Goal: Transaction & Acquisition: Purchase product/service

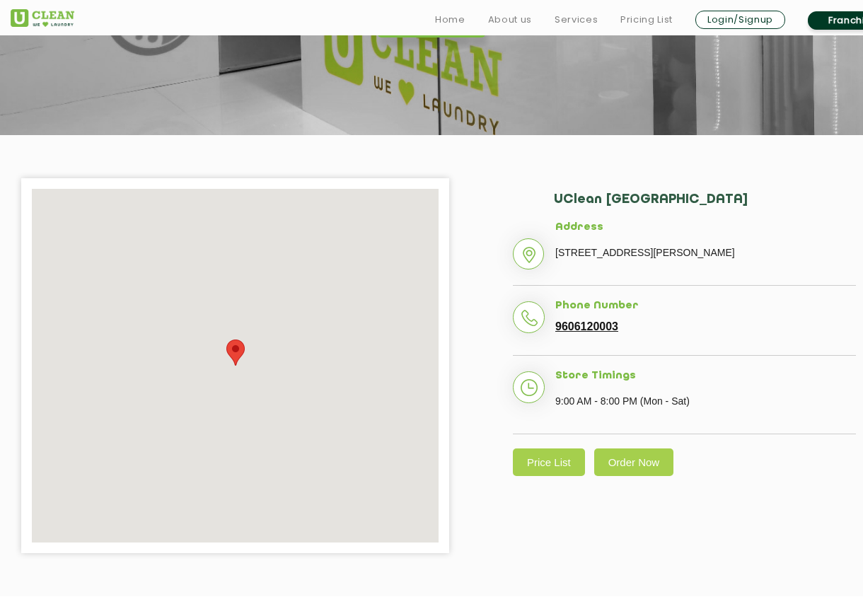
scroll to position [296, 0]
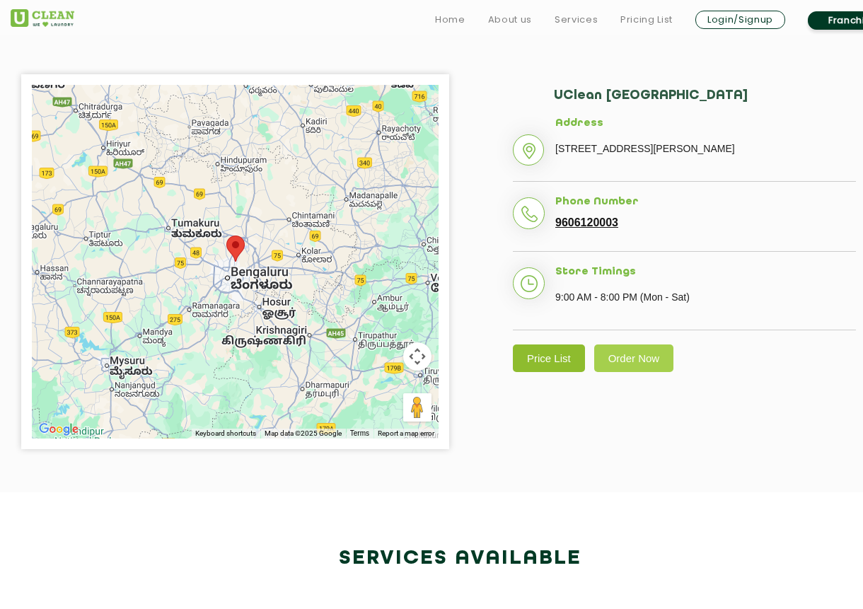
click at [561, 372] on link "Price List" at bounding box center [549, 358] width 72 height 28
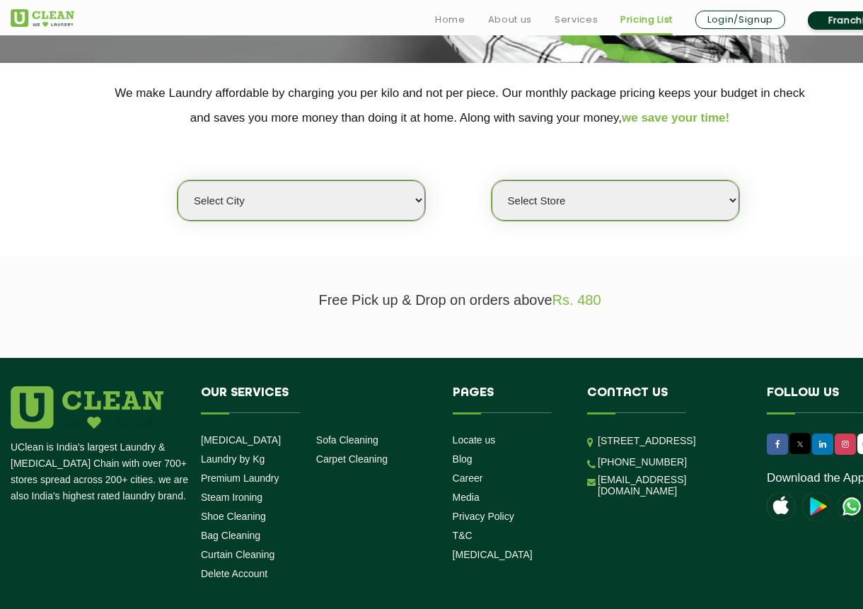
scroll to position [294, 0]
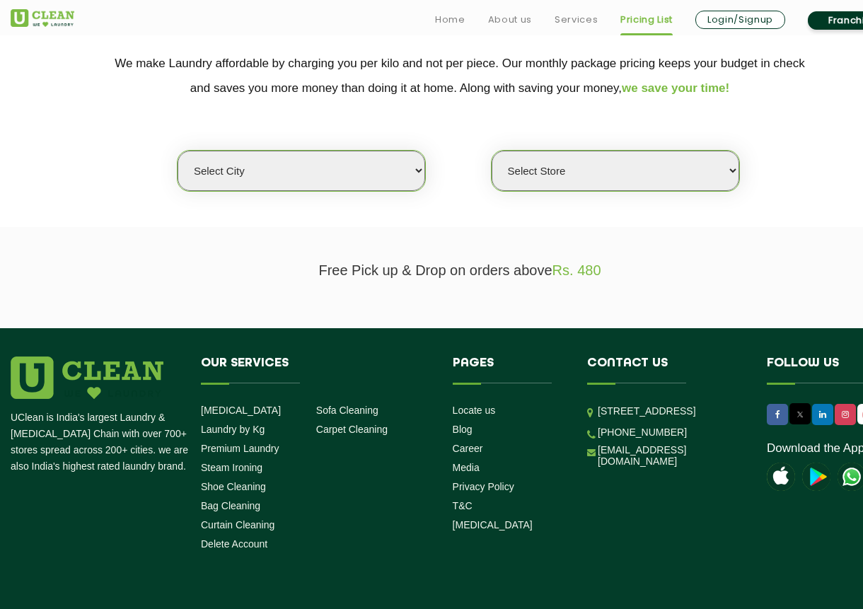
click at [327, 168] on select "Select city Aalo Abu Dhabi Agartala Agra Ahmedabad Akola Aligarh Alwar - UClean…" at bounding box center [302, 171] width 248 height 40
select select "164"
click at [178, 151] on select "Select city Aalo Abu Dhabi Agartala Agra Ahmedabad Akola Aligarh Alwar - UClean…" at bounding box center [302, 171] width 248 height 40
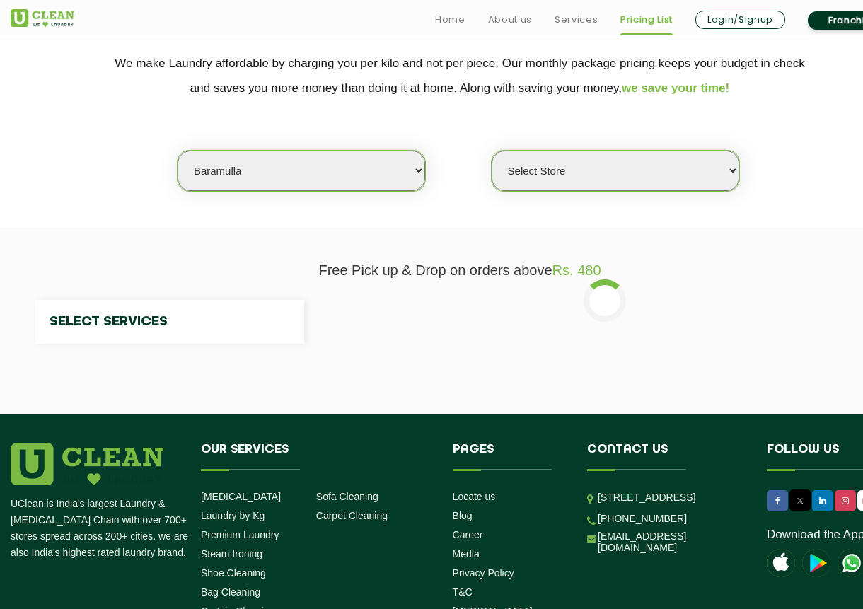
click at [243, 178] on select "Select city Aalo Abu Dhabi Agartala Agra Ahmedabad Akola Aligarh Alwar - UClean…" at bounding box center [302, 171] width 248 height 40
select select "0"
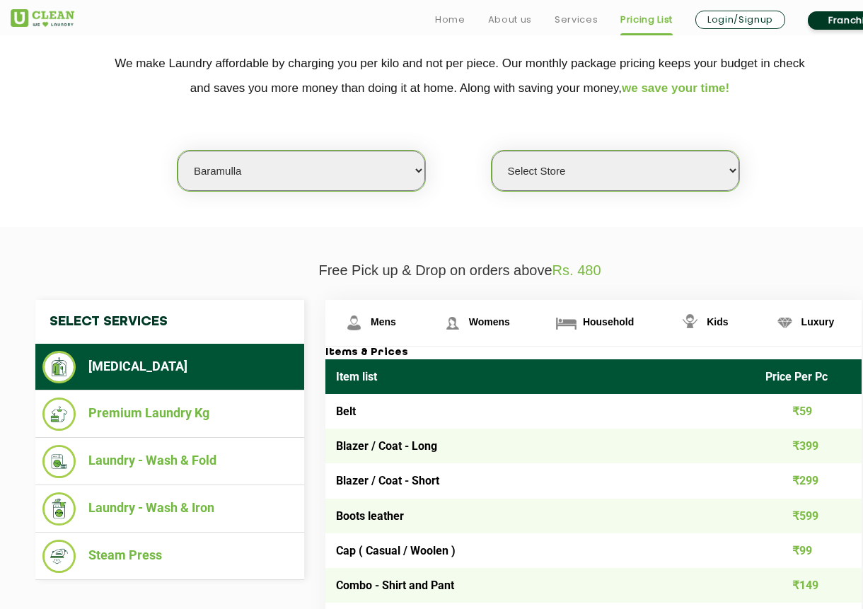
select select "6"
click at [178, 151] on select "Select city Aalo Abu Dhabi Agartala Agra Ahmedabad Akola Aligarh Alwar - UClean…" at bounding box center [302, 171] width 248 height 40
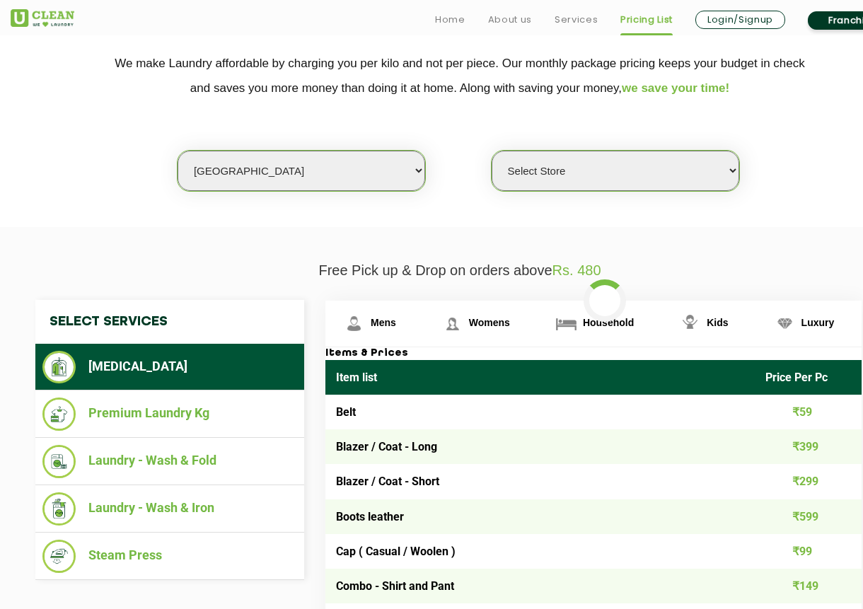
click at [605, 175] on select "Select Store UClean Office Baramulla" at bounding box center [616, 171] width 248 height 40
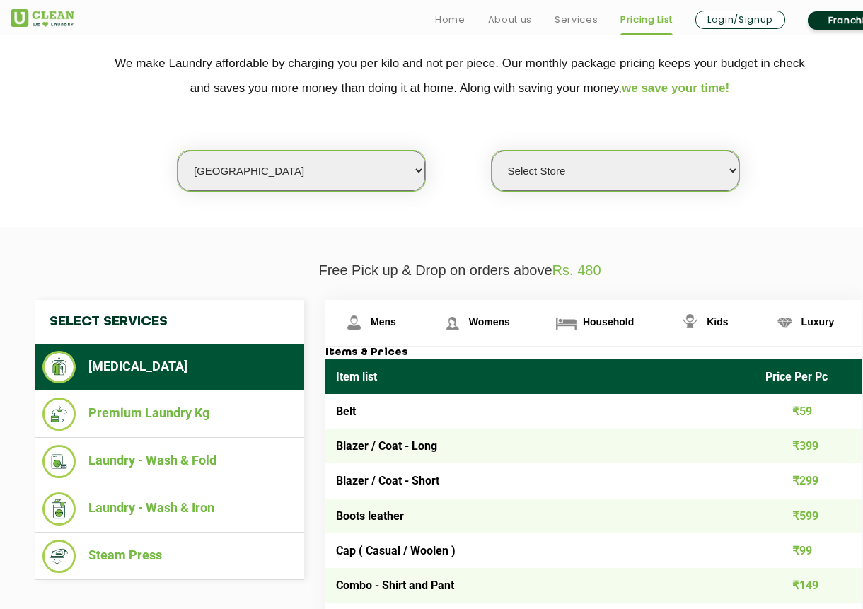
select select "115"
click at [492, 151] on select "Select Store UClean Bhartiya city UClean Hunasamaranahalli UClean KR Puram Beng…" at bounding box center [616, 171] width 248 height 40
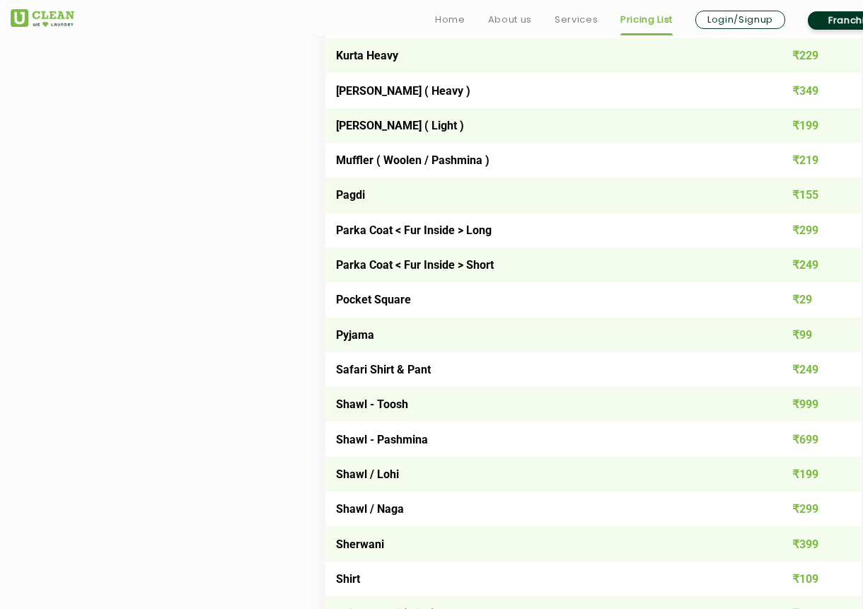
scroll to position [1608, 0]
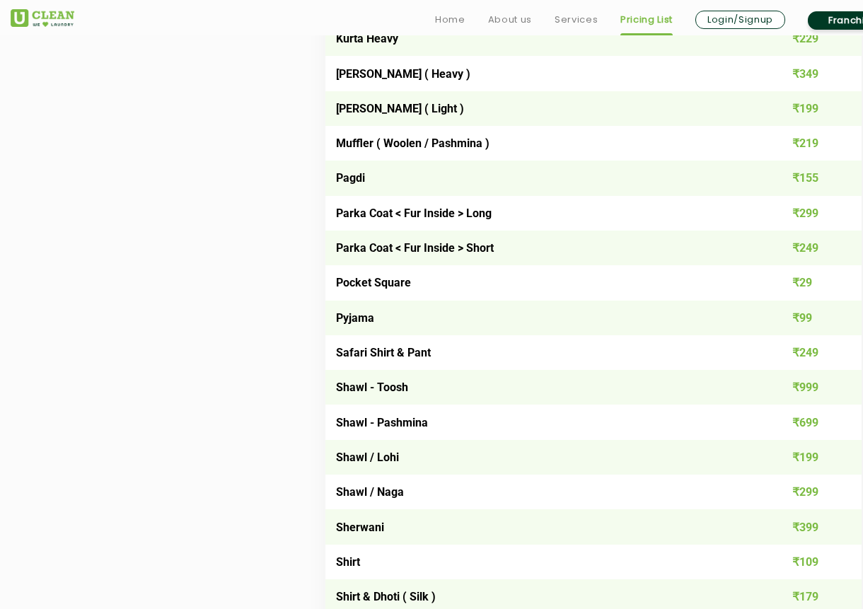
click at [299, 256] on div "Select Services Dry Cleaning Premium Laundry Kg Laundry - Wash & Fold Laundry -…" at bounding box center [460, 277] width 870 height 2582
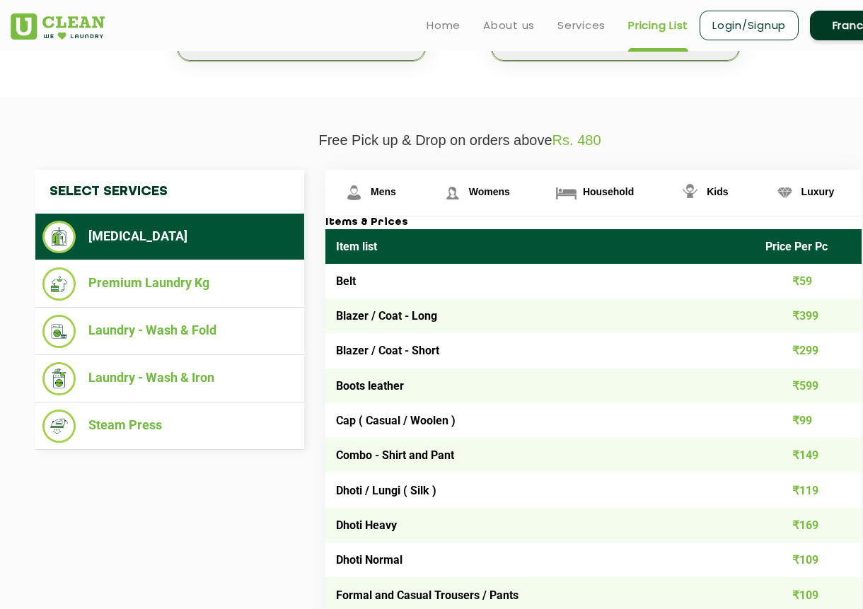
scroll to position [417, 0]
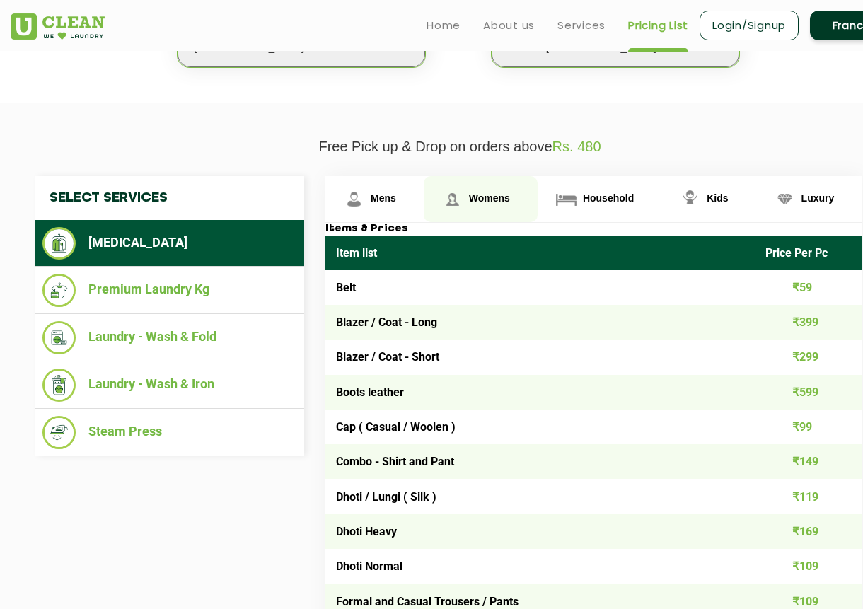
click at [483, 197] on span "Womens" at bounding box center [489, 197] width 41 height 11
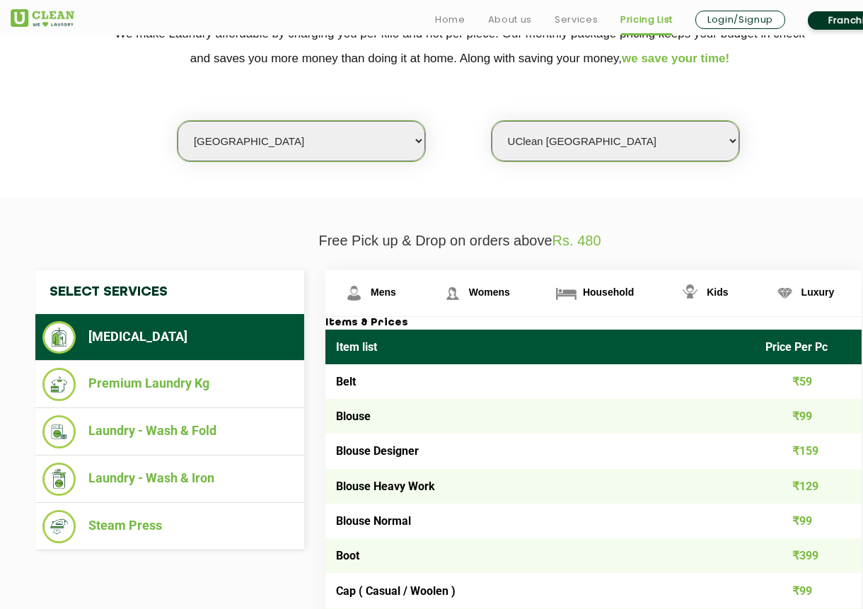
scroll to position [490, 0]
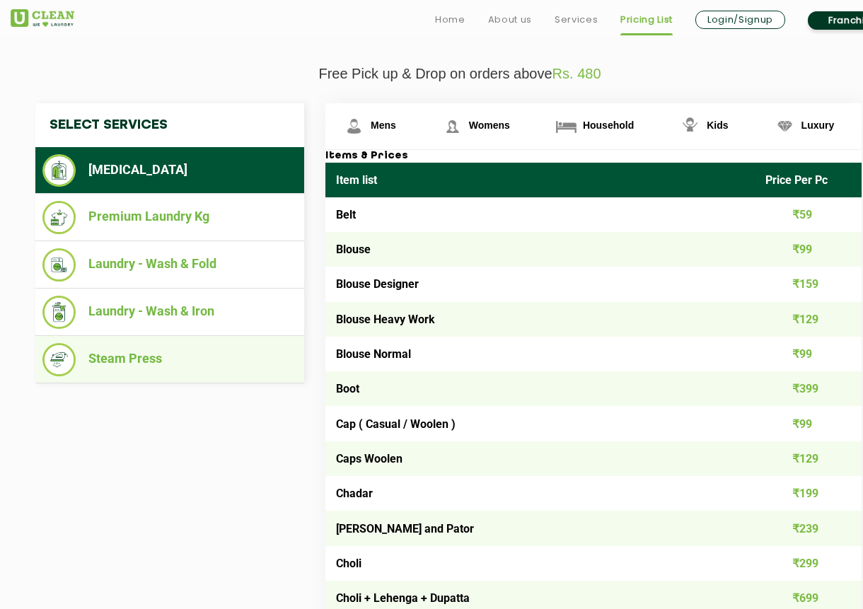
click at [139, 361] on li "Steam Press" at bounding box center [169, 359] width 255 height 33
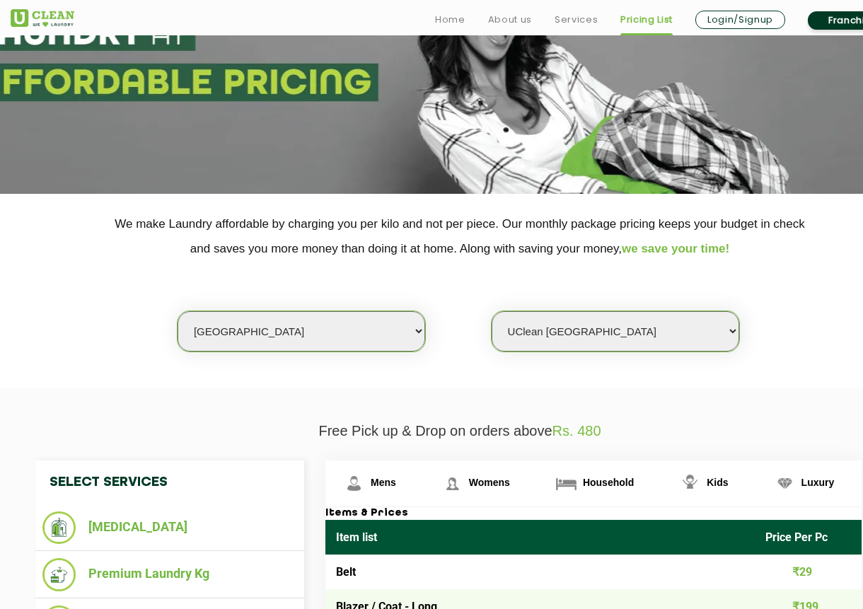
scroll to position [0, 0]
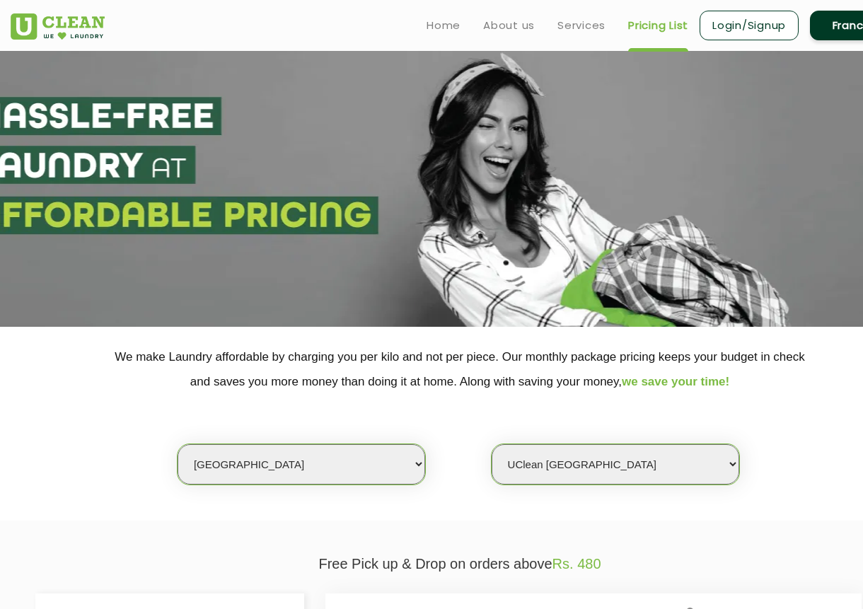
click at [765, 33] on link "Login/Signup" at bounding box center [748, 26] width 99 height 30
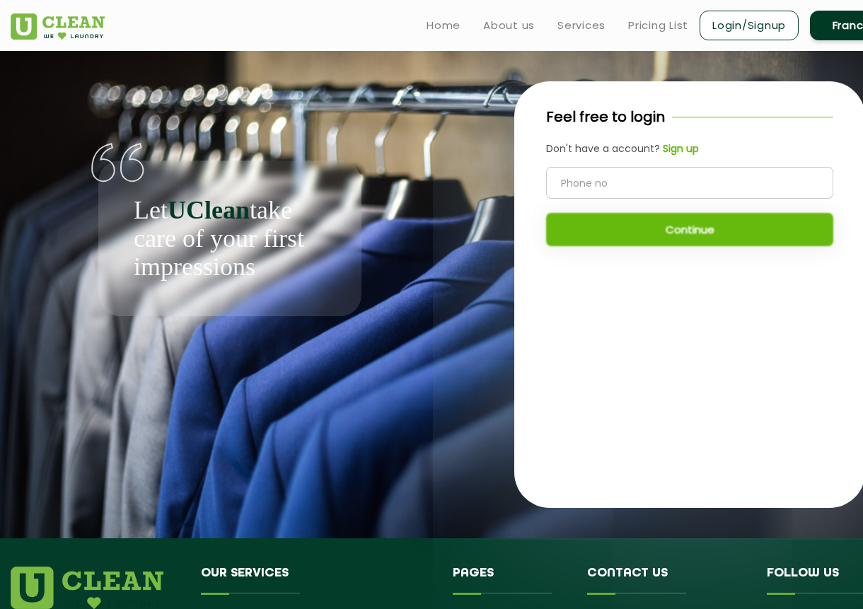
click at [646, 170] on input "tel" at bounding box center [689, 183] width 287 height 32
click at [608, 182] on input "tel" at bounding box center [689, 183] width 287 height 32
type input "9880363297"
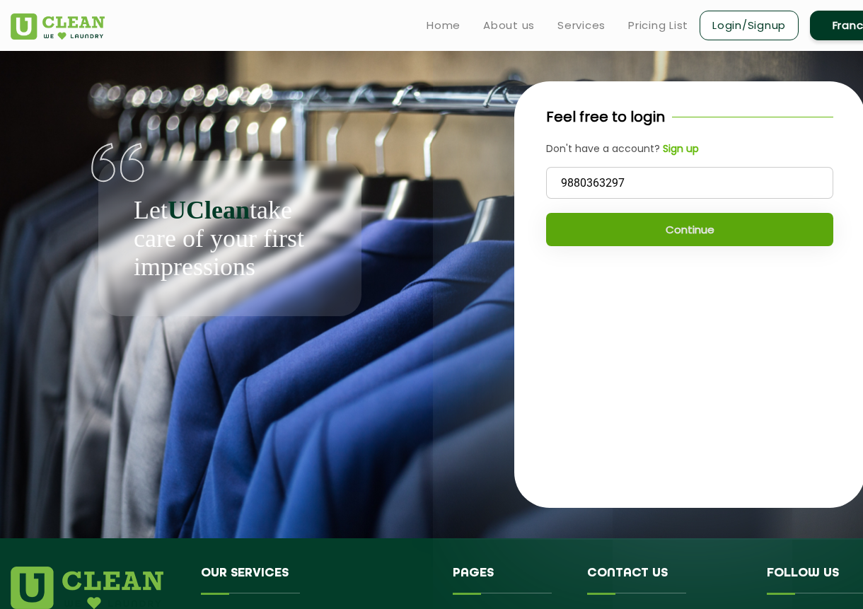
click at [673, 228] on button "Continue" at bounding box center [689, 229] width 287 height 33
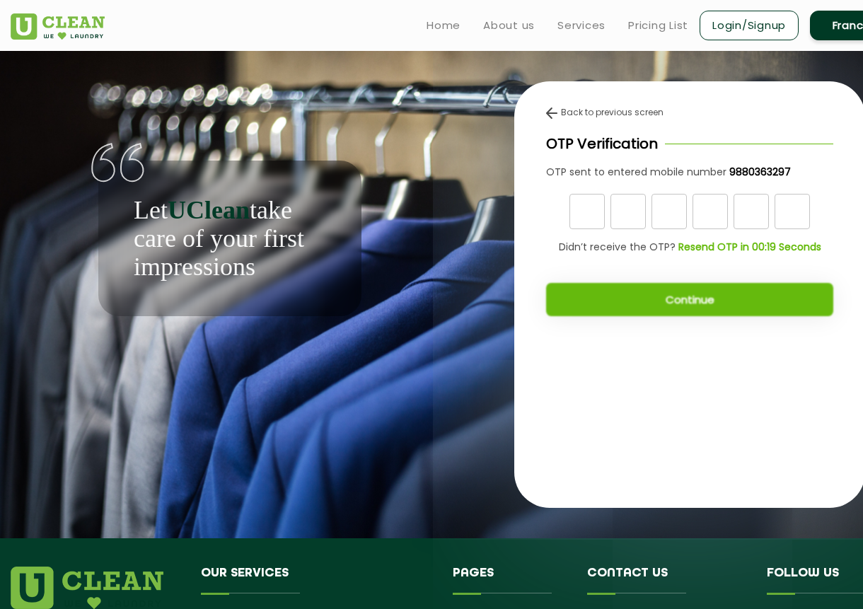
click at [593, 200] on input "text" at bounding box center [586, 211] width 35 height 35
type input "5"
type input "1"
type input "2"
type input "1"
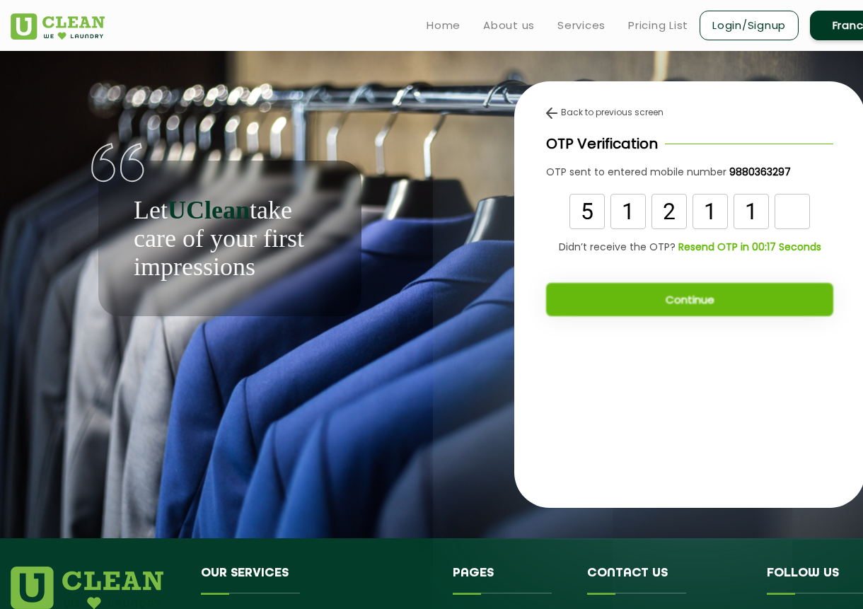
type input "1"
type input "7"
click at [656, 295] on button "Continue" at bounding box center [689, 299] width 287 height 33
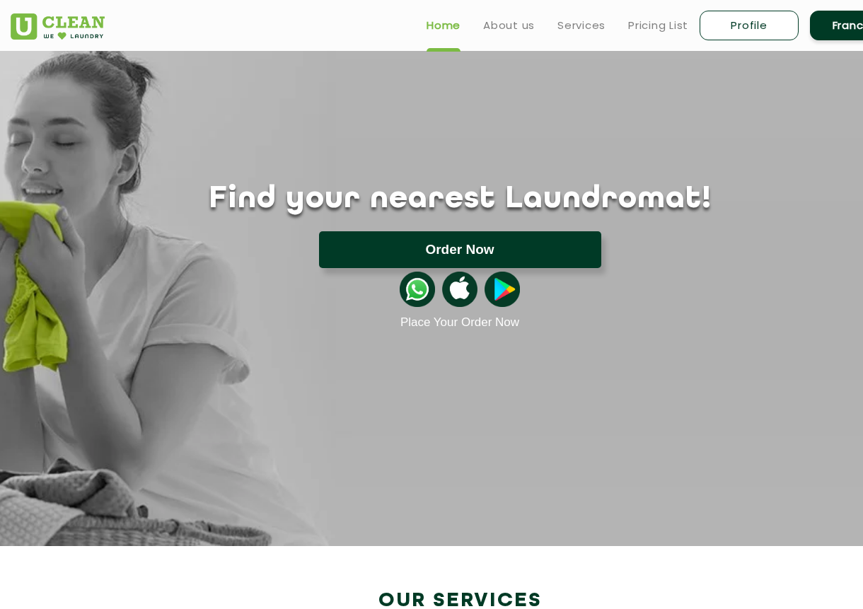
click at [533, 246] on button "Order Now" at bounding box center [460, 249] width 282 height 37
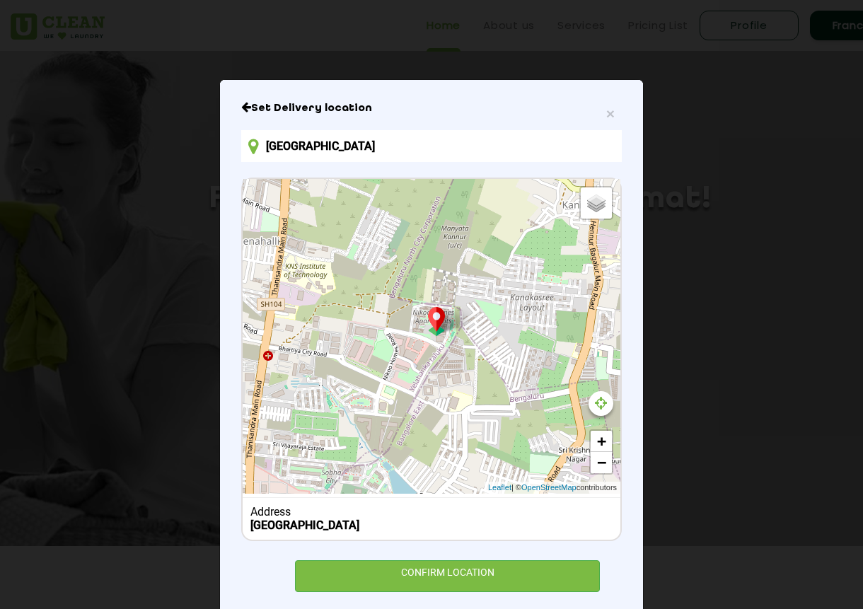
scroll to position [67, 0]
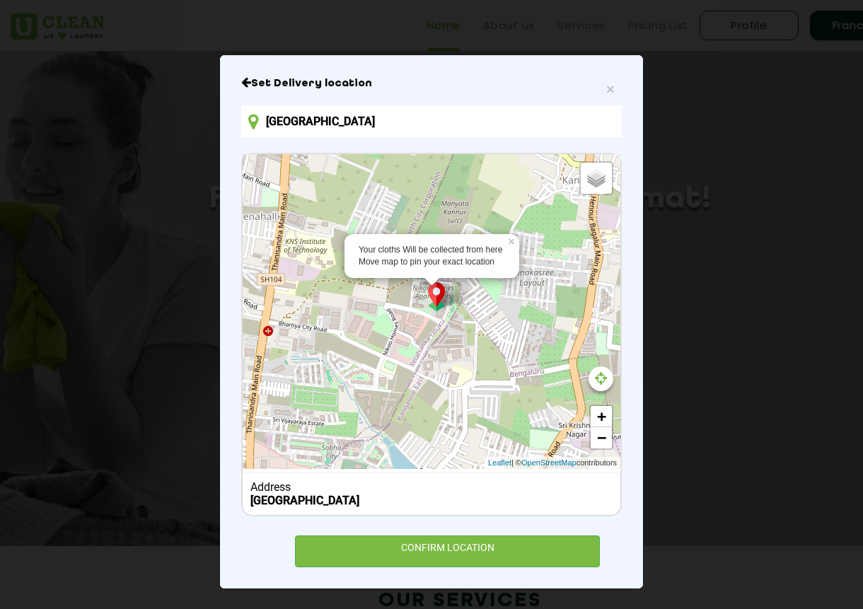
click at [417, 117] on input "[GEOGRAPHIC_DATA]" at bounding box center [431, 121] width 380 height 32
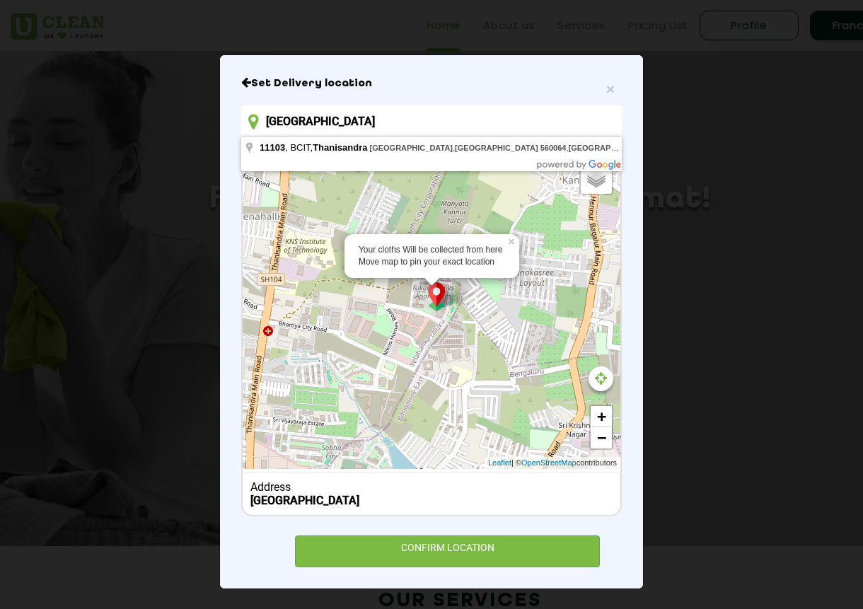
drag, startPoint x: 332, startPoint y: 118, endPoint x: 147, endPoint y: 117, distance: 184.6
click at [147, 117] on div "× Set Delivery location [GEOGRAPHIC_DATA], [GEOGRAPHIC_DATA] Your cloths Will b…" at bounding box center [431, 304] width 863 height 609
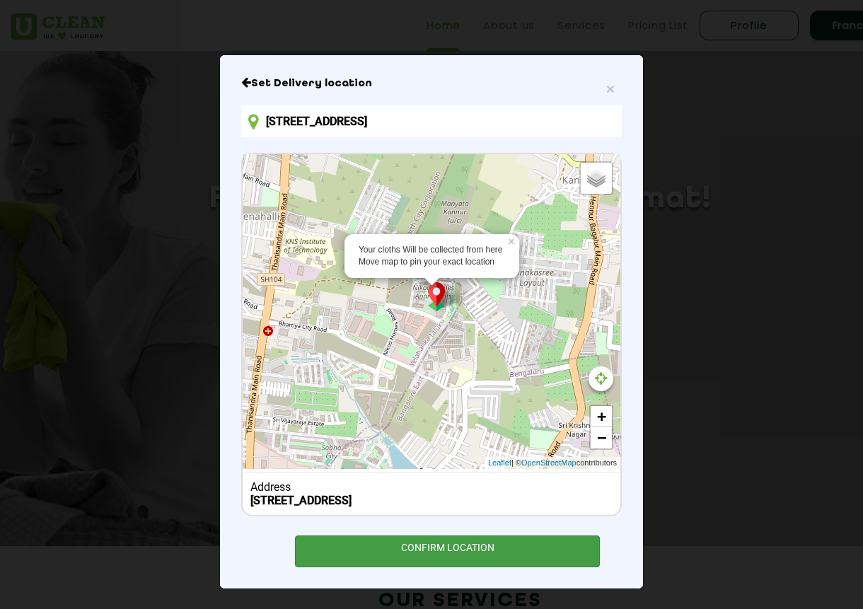
type input "[STREET_ADDRESS]"
click at [473, 561] on div "CONFIRM LOCATION" at bounding box center [447, 551] width 305 height 32
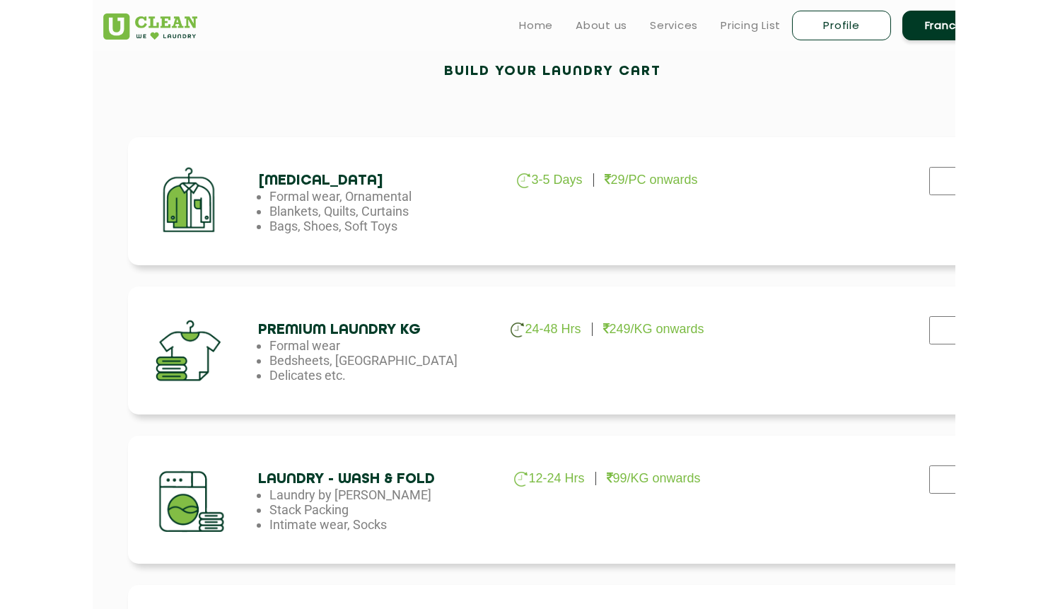
scroll to position [409, 0]
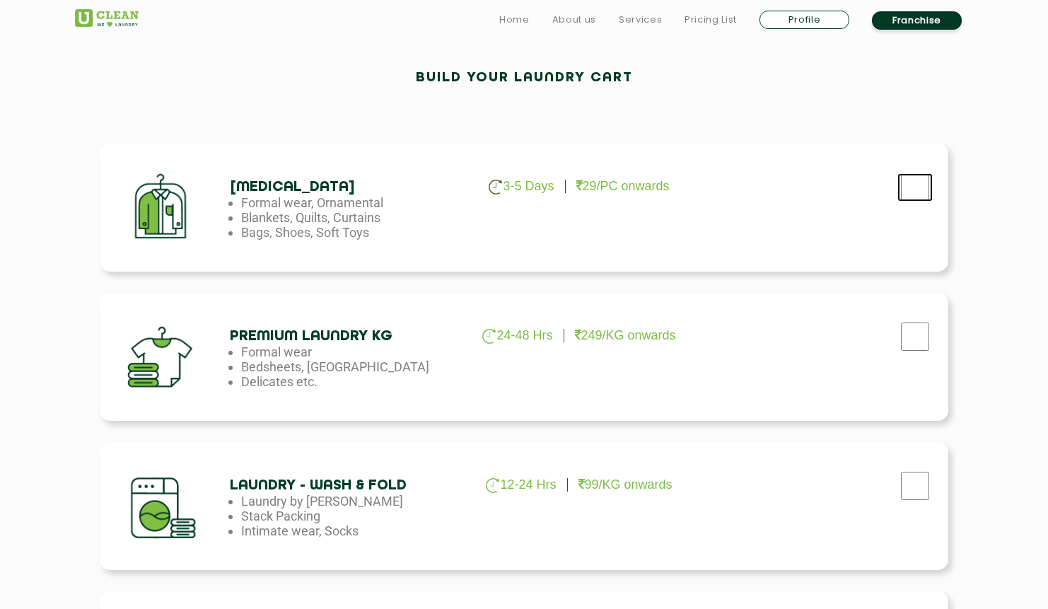
click at [862, 186] on input "checkbox" at bounding box center [914, 187] width 35 height 28
checkbox input "true"
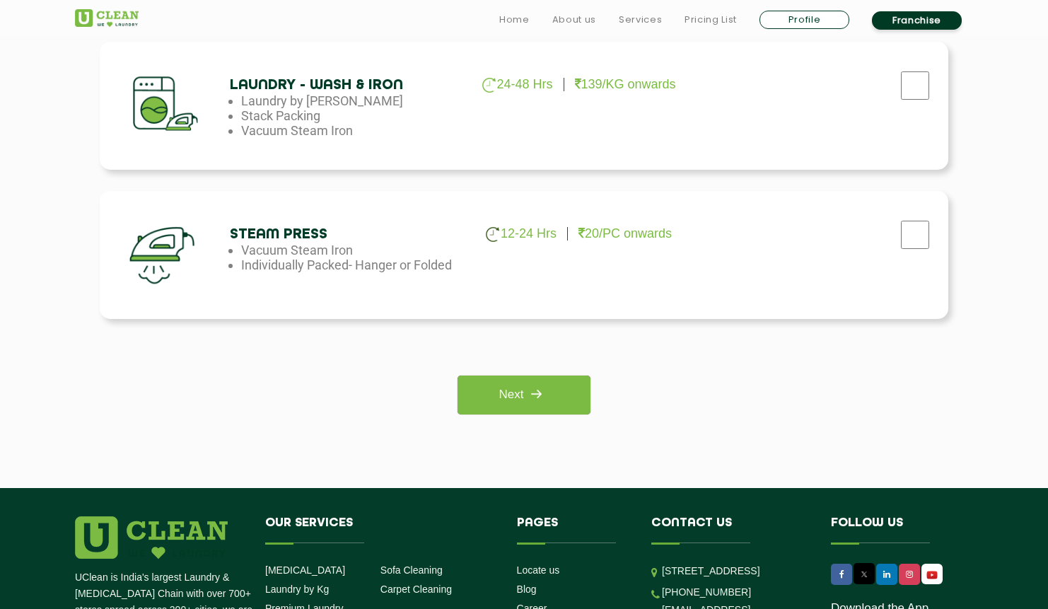
scroll to position [974, 0]
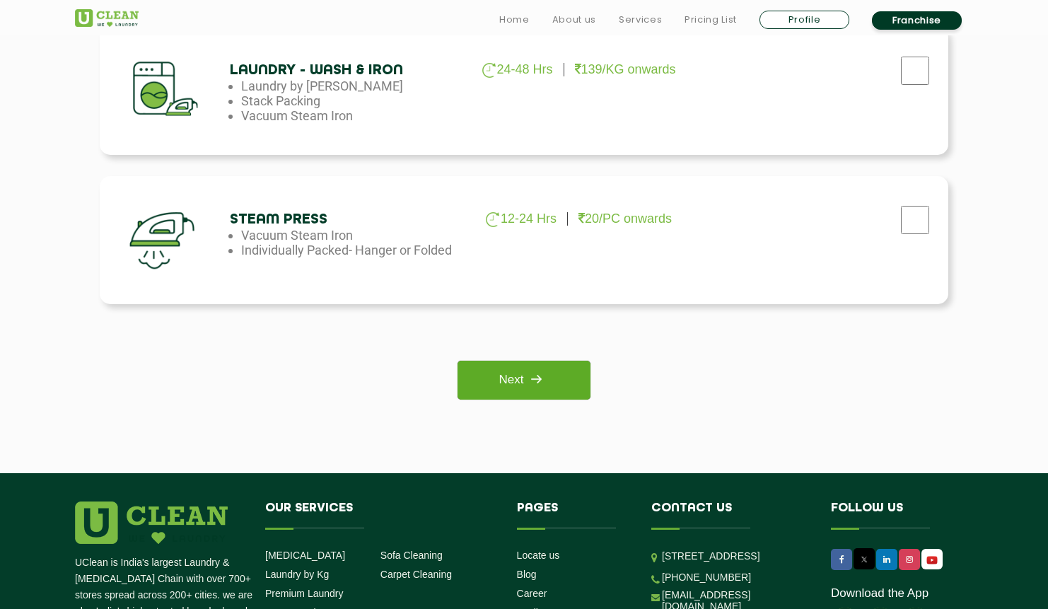
click at [548, 385] on img at bounding box center [535, 378] width 25 height 25
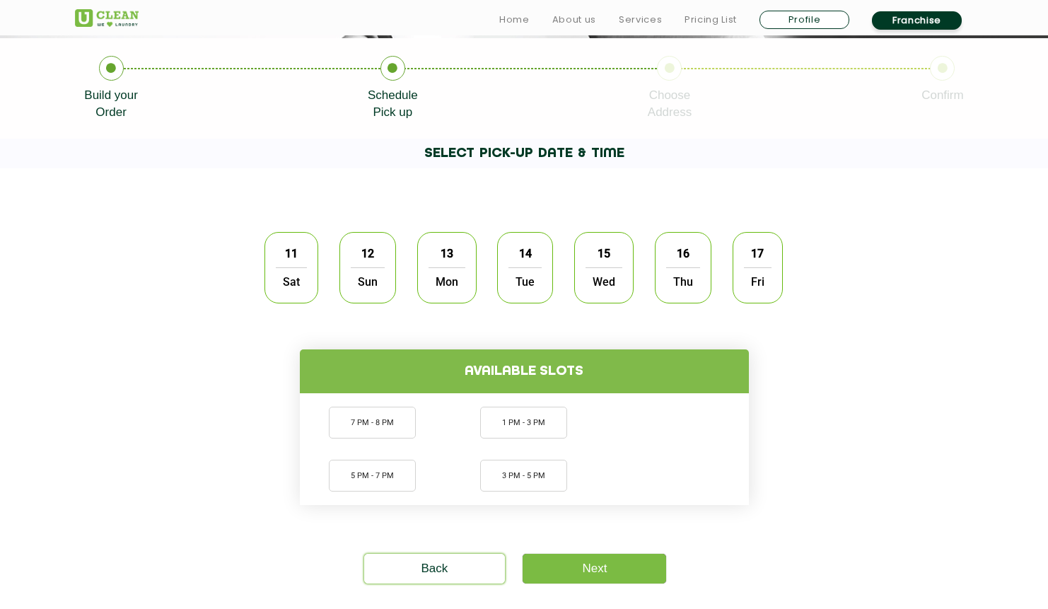
scroll to position [323, 0]
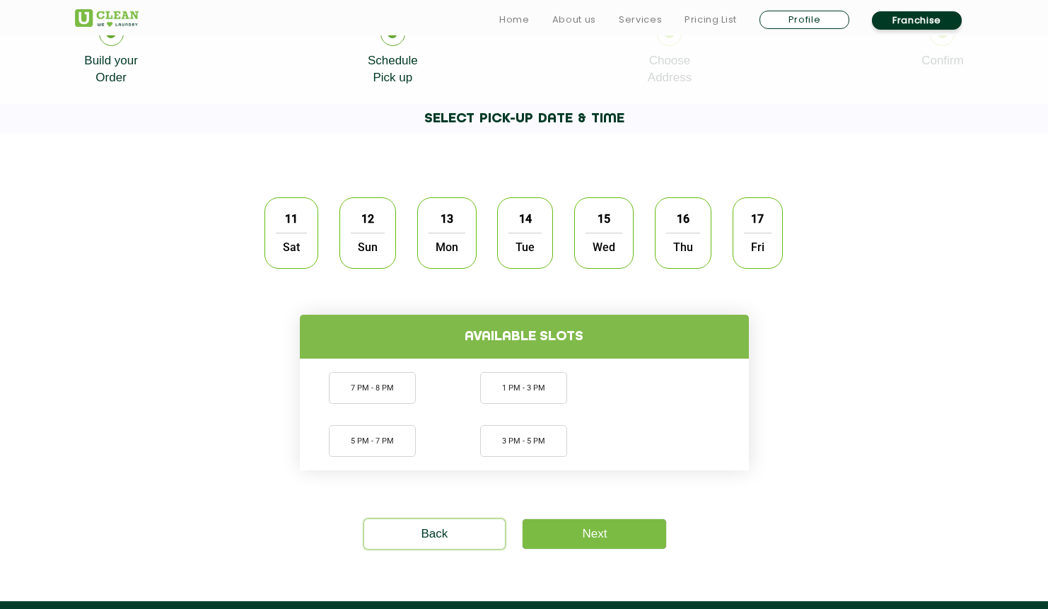
click at [273, 231] on div "11 Sat" at bounding box center [292, 232] width 54 height 71
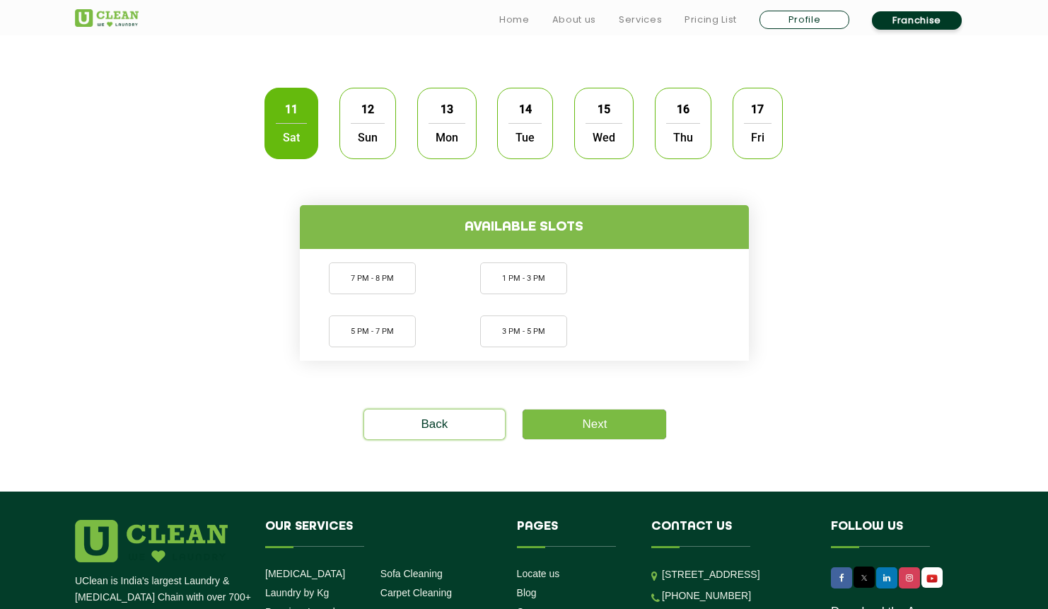
scroll to position [444, 0]
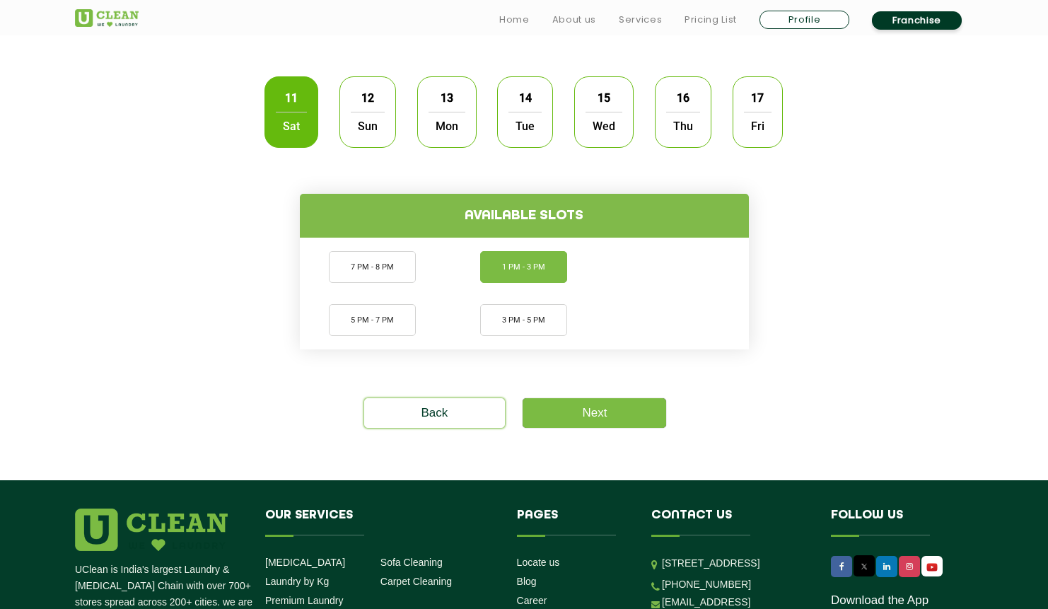
click at [530, 268] on li "1 PM - 3 PM" at bounding box center [523, 267] width 87 height 32
click at [609, 410] on link "Next" at bounding box center [595, 413] width 144 height 30
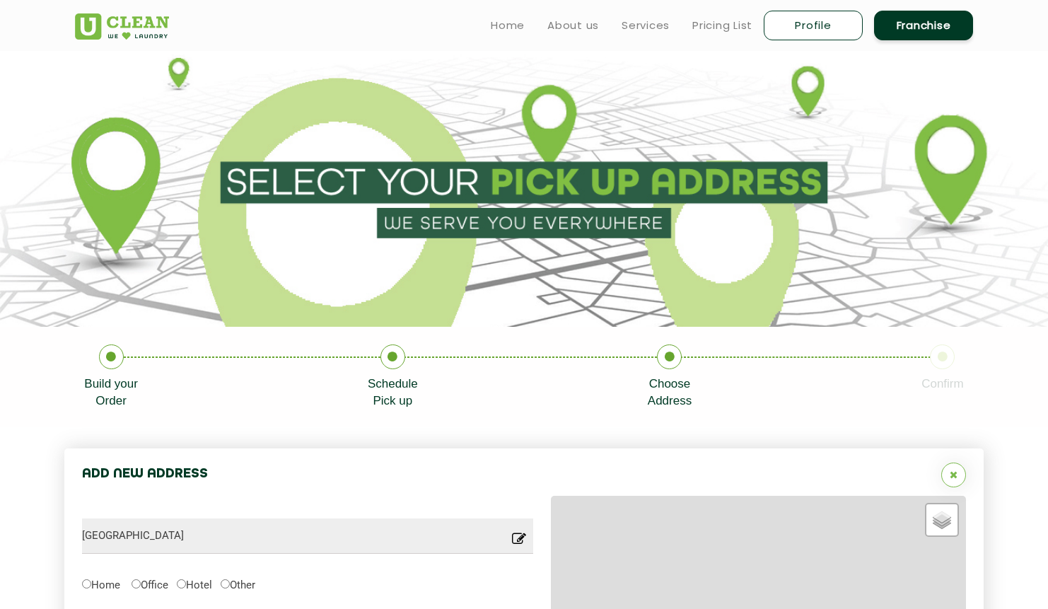
type input "Save"
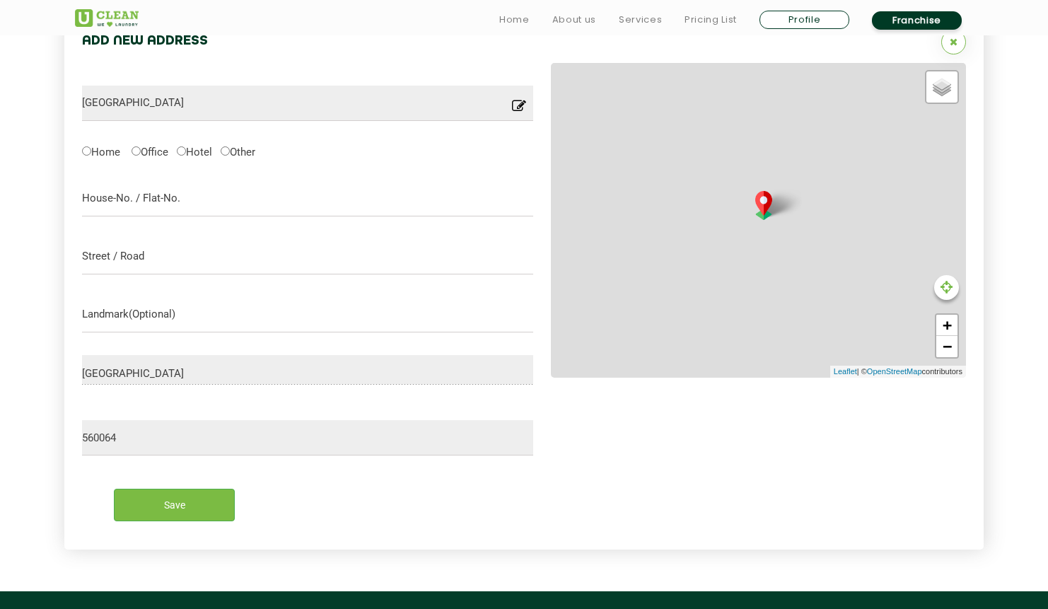
scroll to position [448, 0]
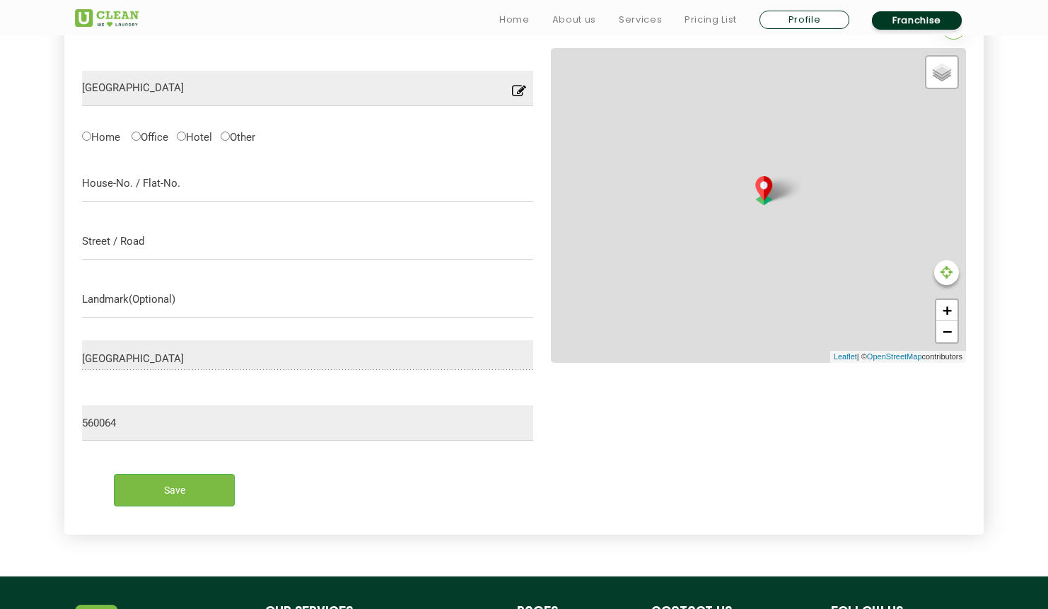
click at [98, 132] on label "Home" at bounding box center [101, 136] width 38 height 15
click at [91, 132] on input "Home" at bounding box center [86, 136] width 9 height 9
radio input "true"
click at [125, 182] on input "text" at bounding box center [307, 183] width 451 height 35
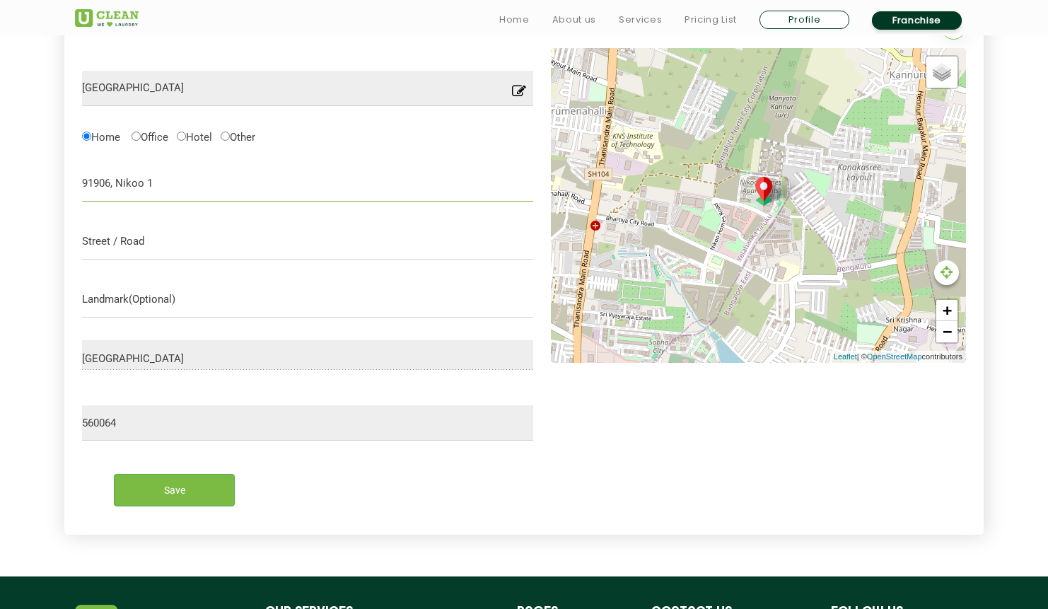
type input "91906, Nikoo 1"
type input "[GEOGRAPHIC_DATA], [GEOGRAPHIC_DATA]"
type input "Opp Bhartiya Mall"
click at [175, 489] on input "Save" at bounding box center [174, 490] width 121 height 32
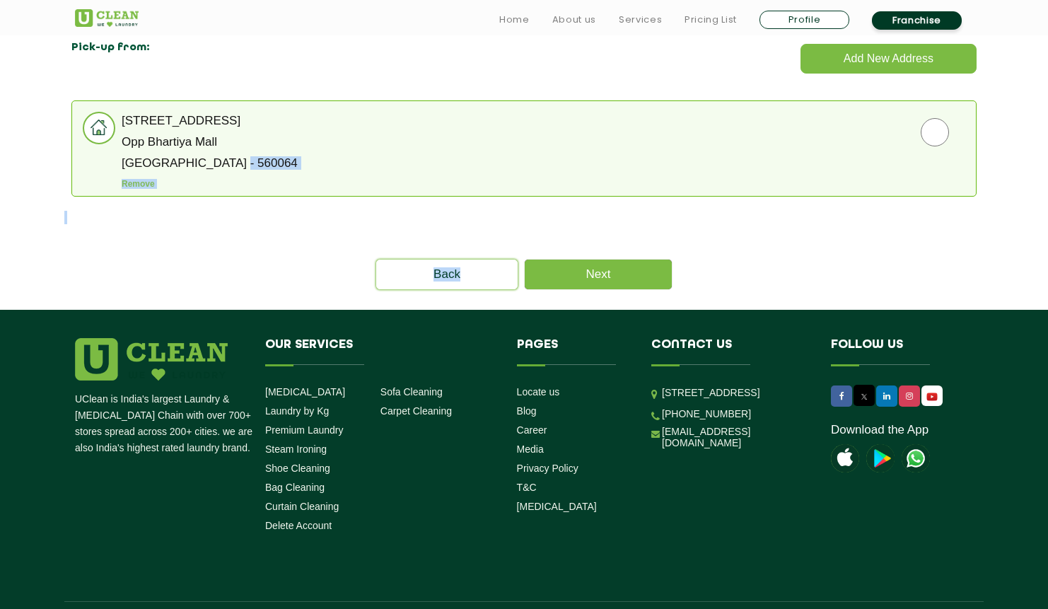
drag, startPoint x: 547, startPoint y: 262, endPoint x: 613, endPoint y: 158, distance: 123.4
click at [613, 158] on div "CHOOSE ADDRESS Add New Address Pick-up from: [STREET_ADDRESS] Remove Please sel…" at bounding box center [523, 145] width 919 height 289
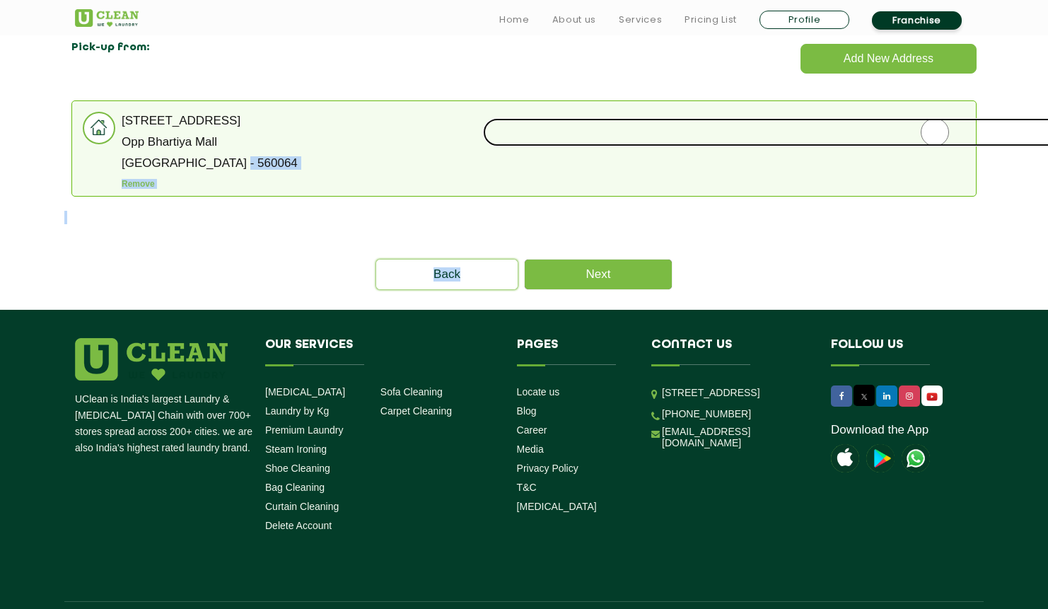
click at [862, 127] on input "radio" at bounding box center [935, 132] width 904 height 28
radio input "true"
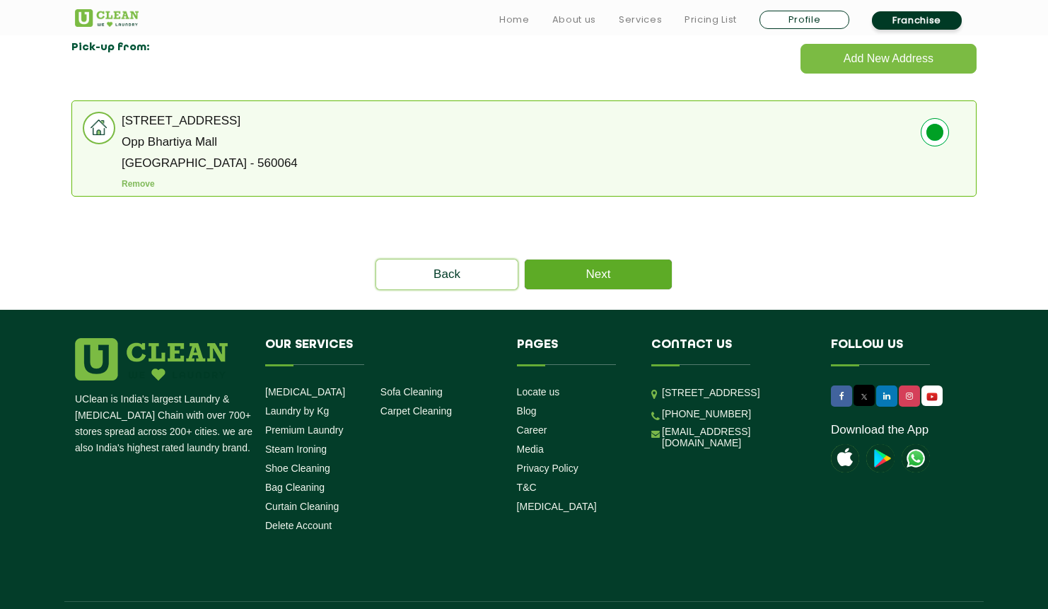
click at [646, 278] on link "Next" at bounding box center [598, 275] width 147 height 30
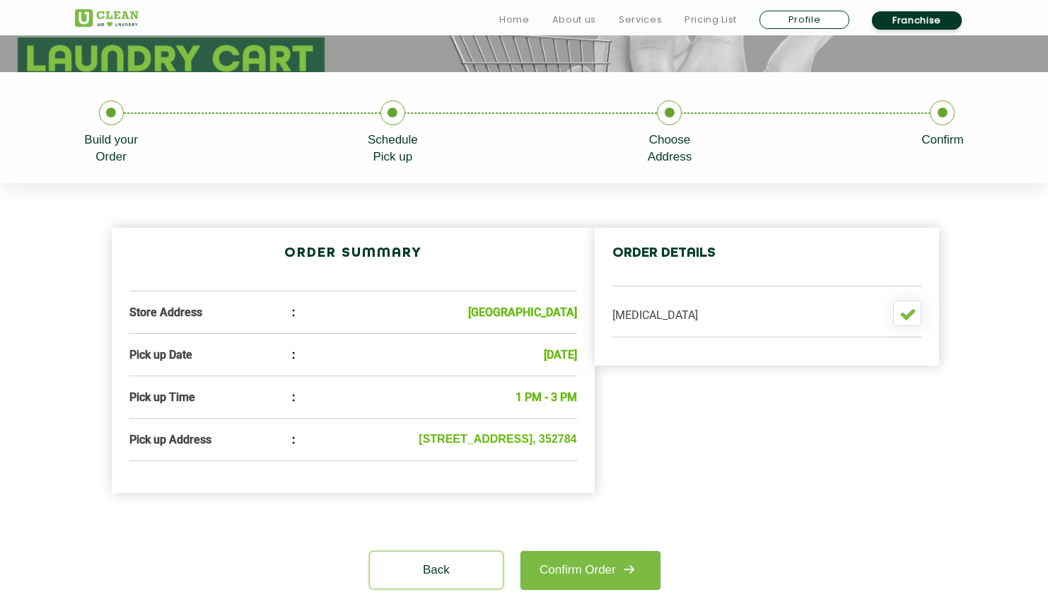
scroll to position [334, 0]
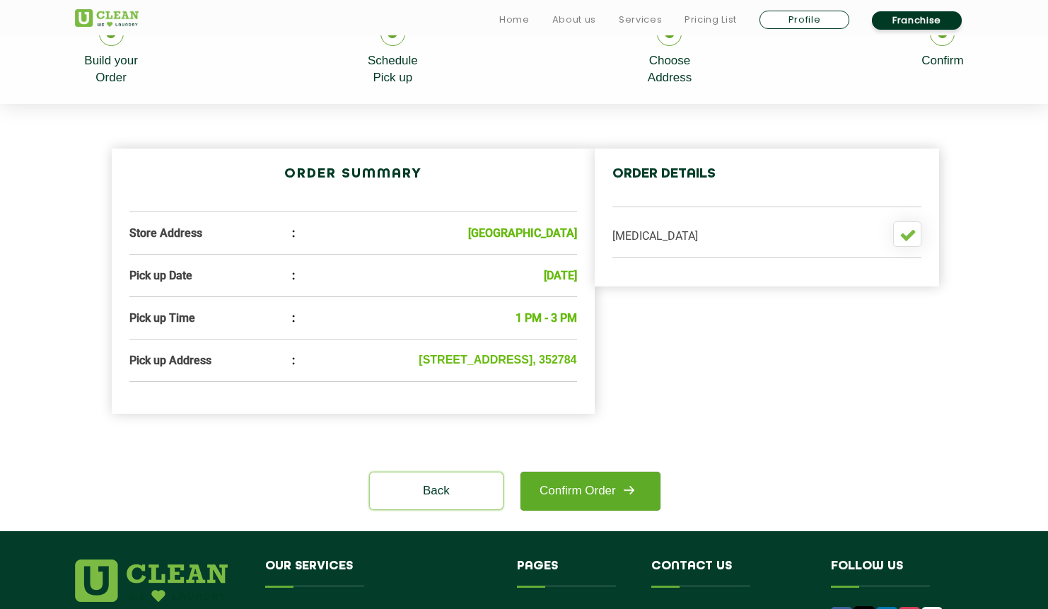
click at [615, 506] on link "Confirm Order" at bounding box center [591, 491] width 140 height 39
